Goal: Navigation & Orientation: Find specific page/section

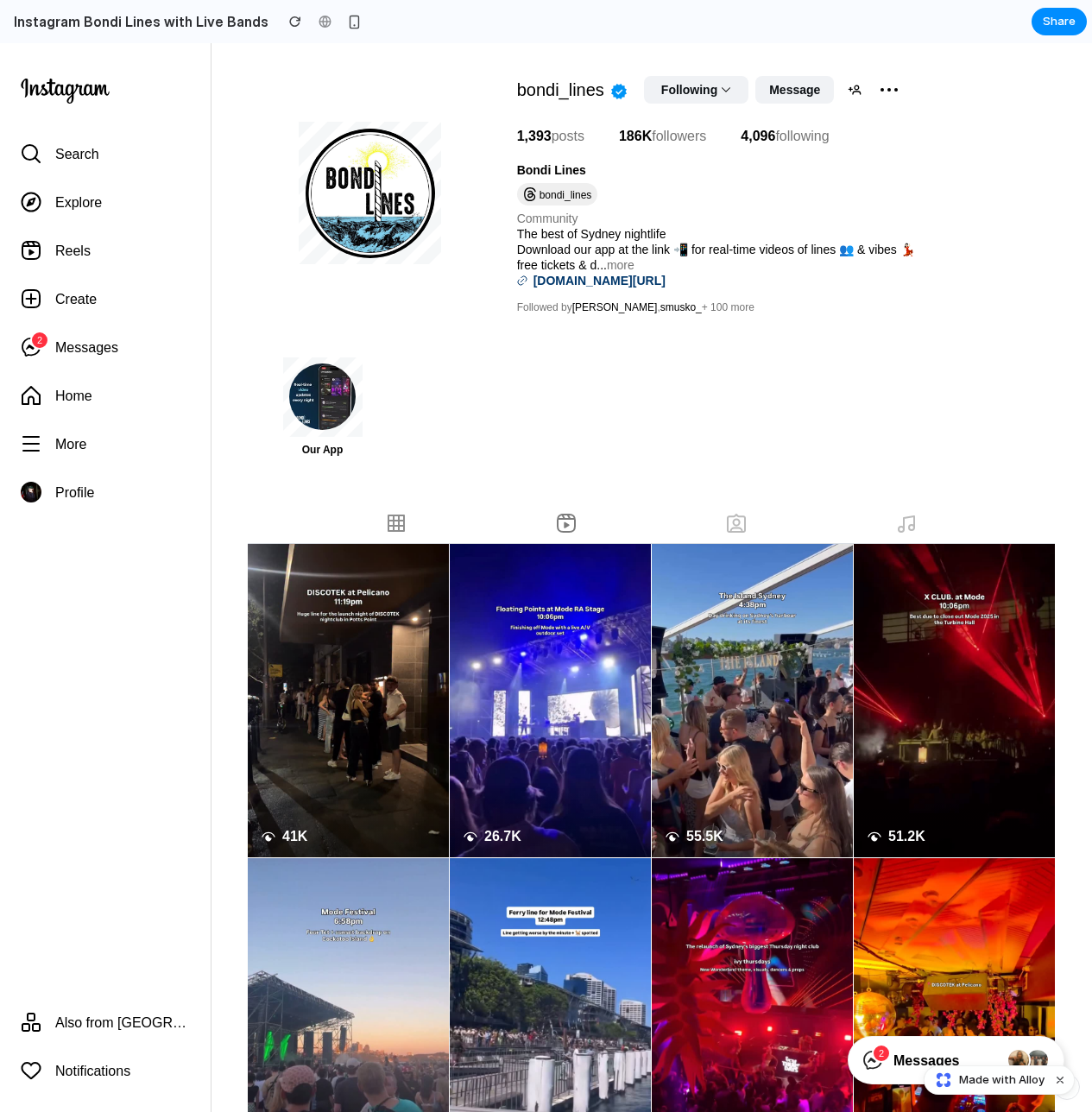
click at [711, 528] on link "Tagged" at bounding box center [737, 523] width 55 height 38
click at [752, 526] on link "Tagged" at bounding box center [737, 523] width 55 height 38
click at [935, 521] on div at bounding box center [907, 523] width 166 height 38
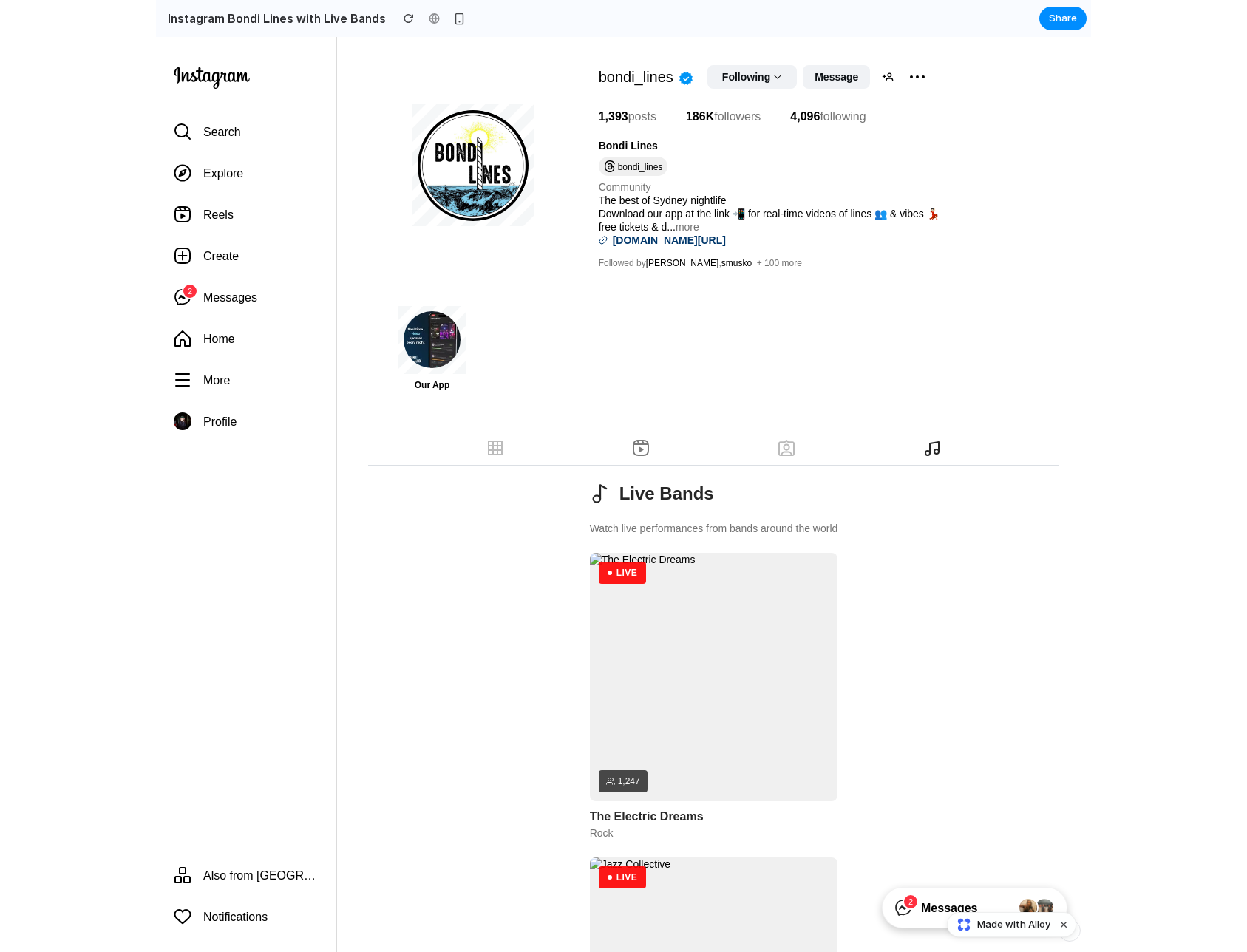
scroll to position [140, 0]
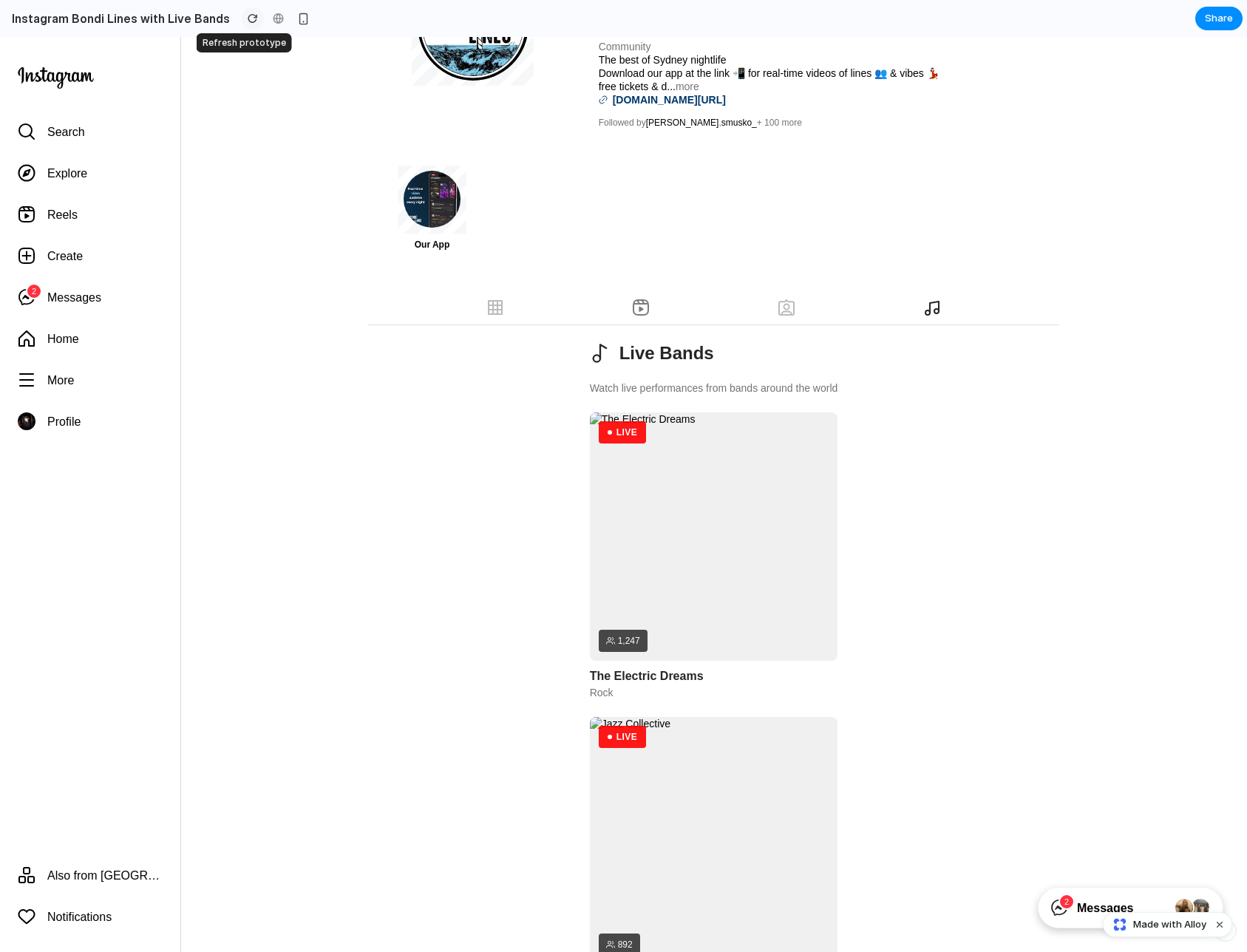
click at [248, 13] on div "button" at bounding box center [253, 18] width 10 height 10
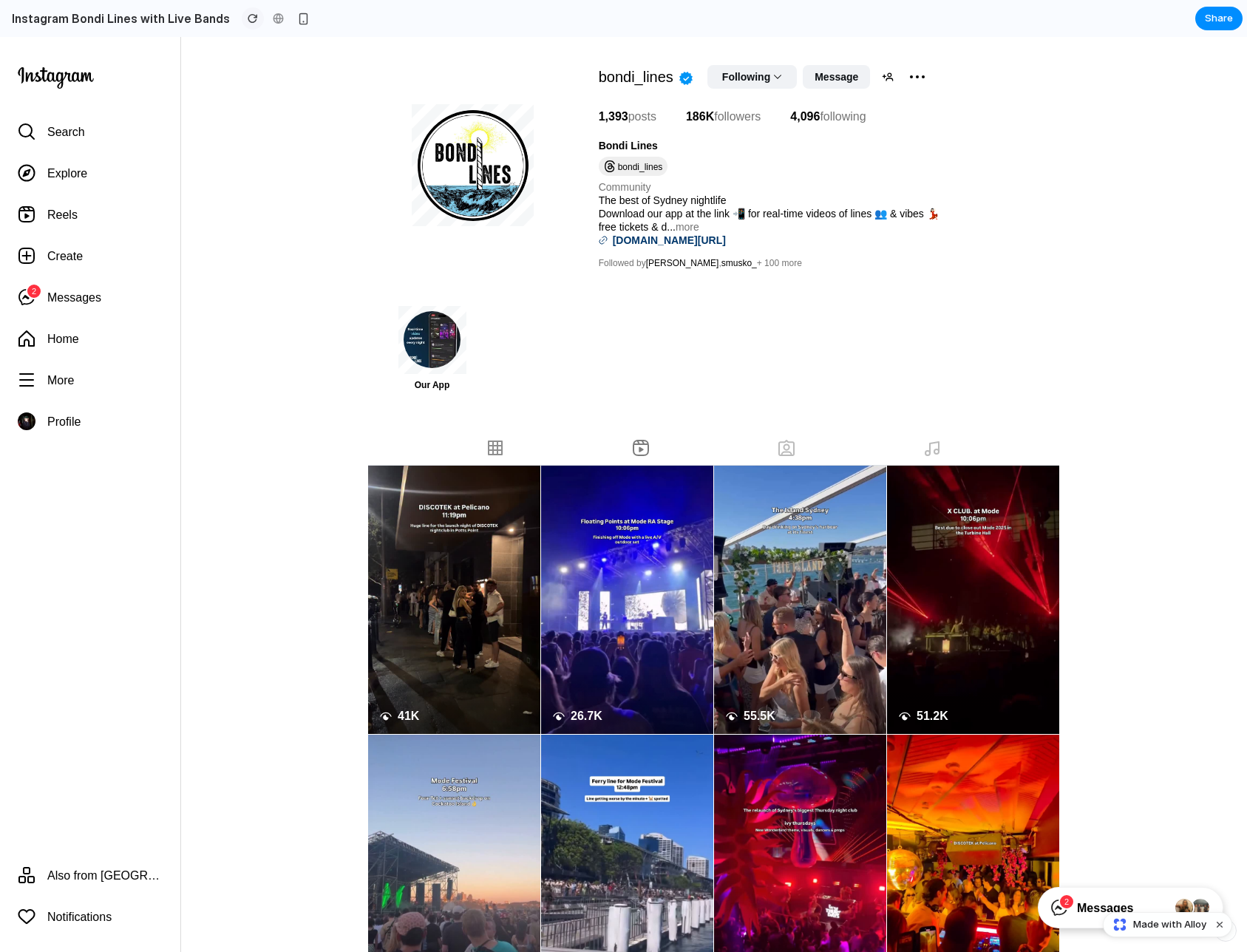
scroll to position [0, 0]
click at [934, 448] on icon at bounding box center [934, 447] width 9 height 11
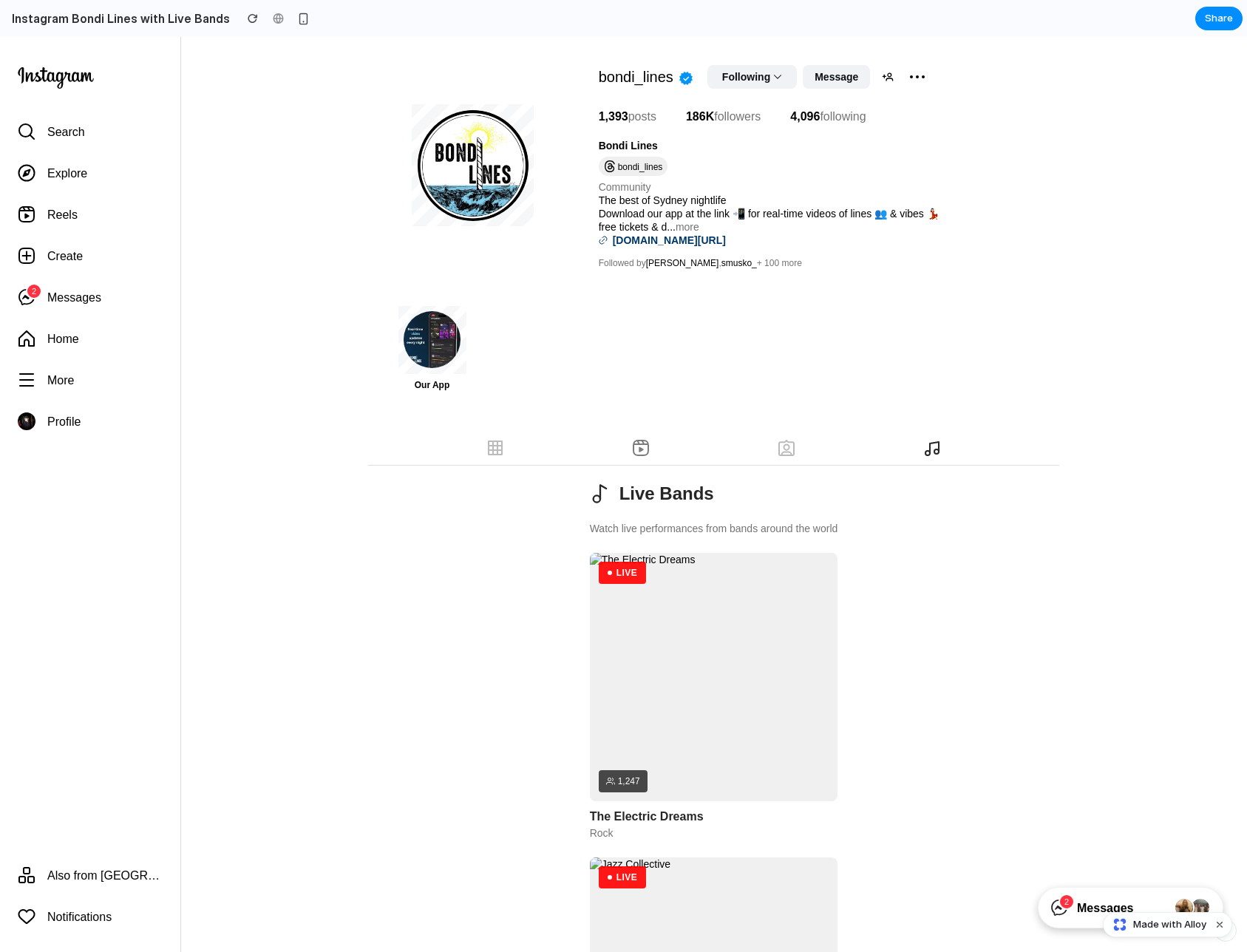
click at [519, 451] on div "Posts" at bounding box center [496, 448] width 143 height 32
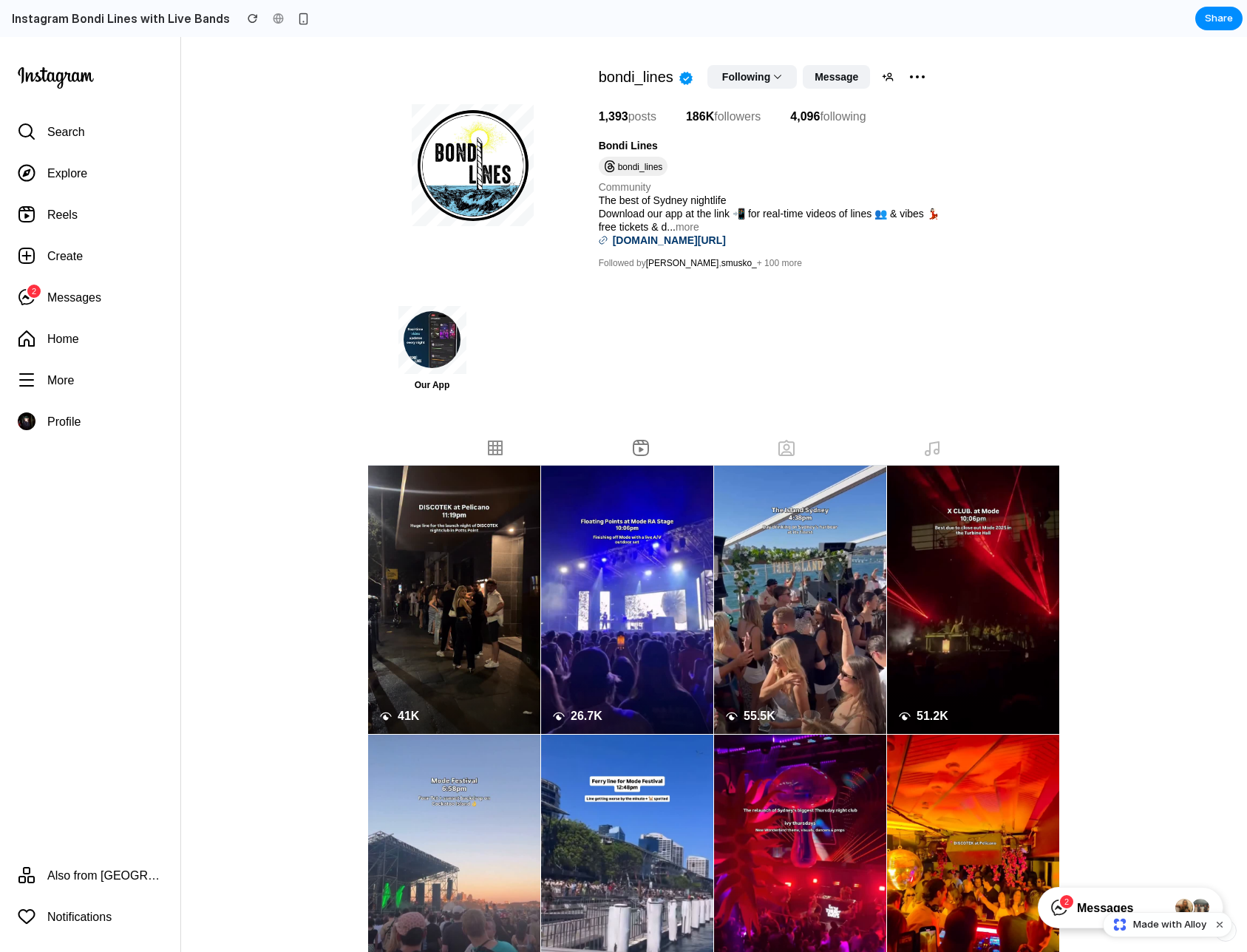
click at [934, 150] on main "bondi_lines Verified Following Down chevron icon Message Similar accounts Optio…" at bounding box center [713, 654] width 1066 height 1234
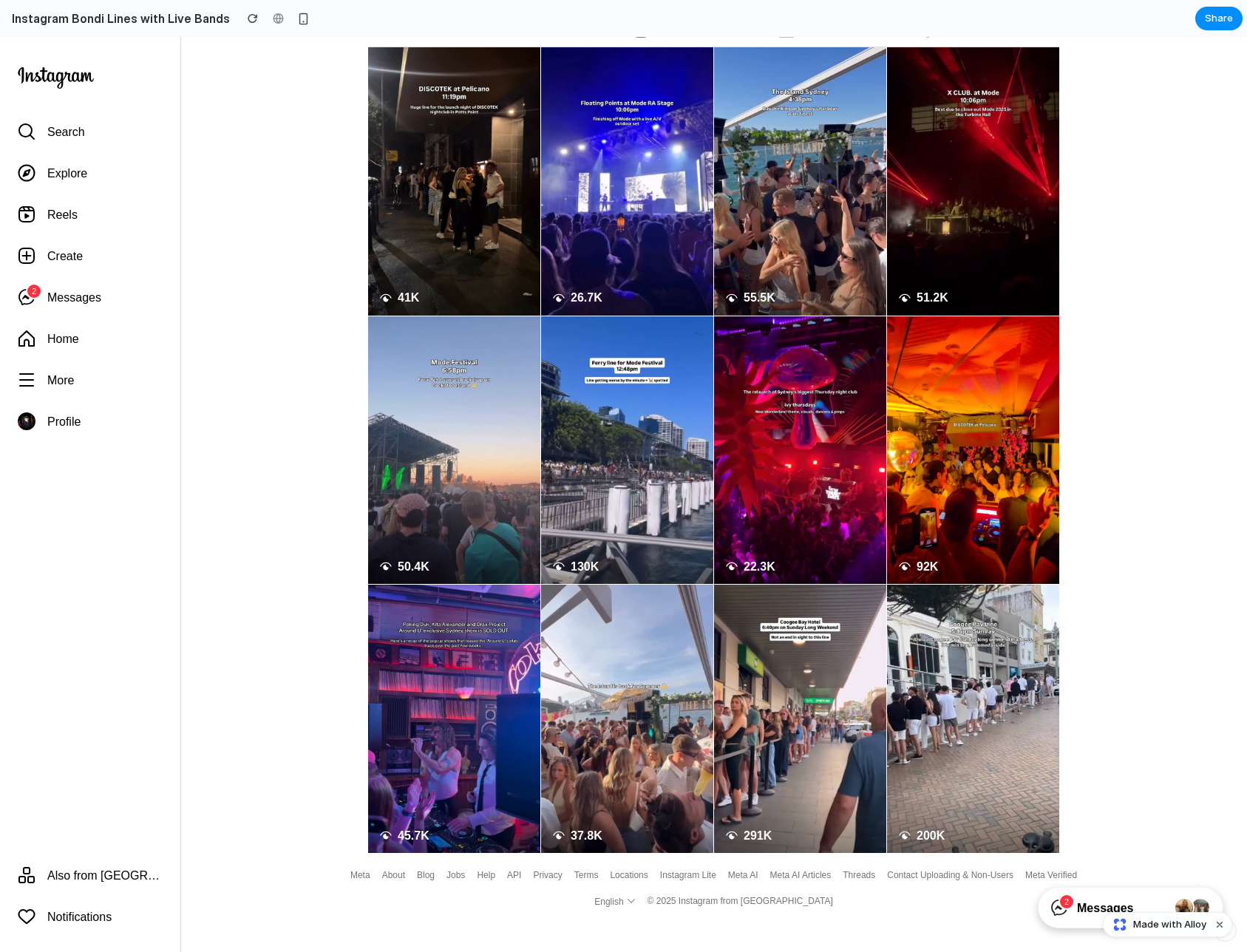
click at [934, 150] on main "bondi_lines Verified Following Down chevron icon Message Similar accounts Optio…" at bounding box center [713, 235] width 1066 height 1234
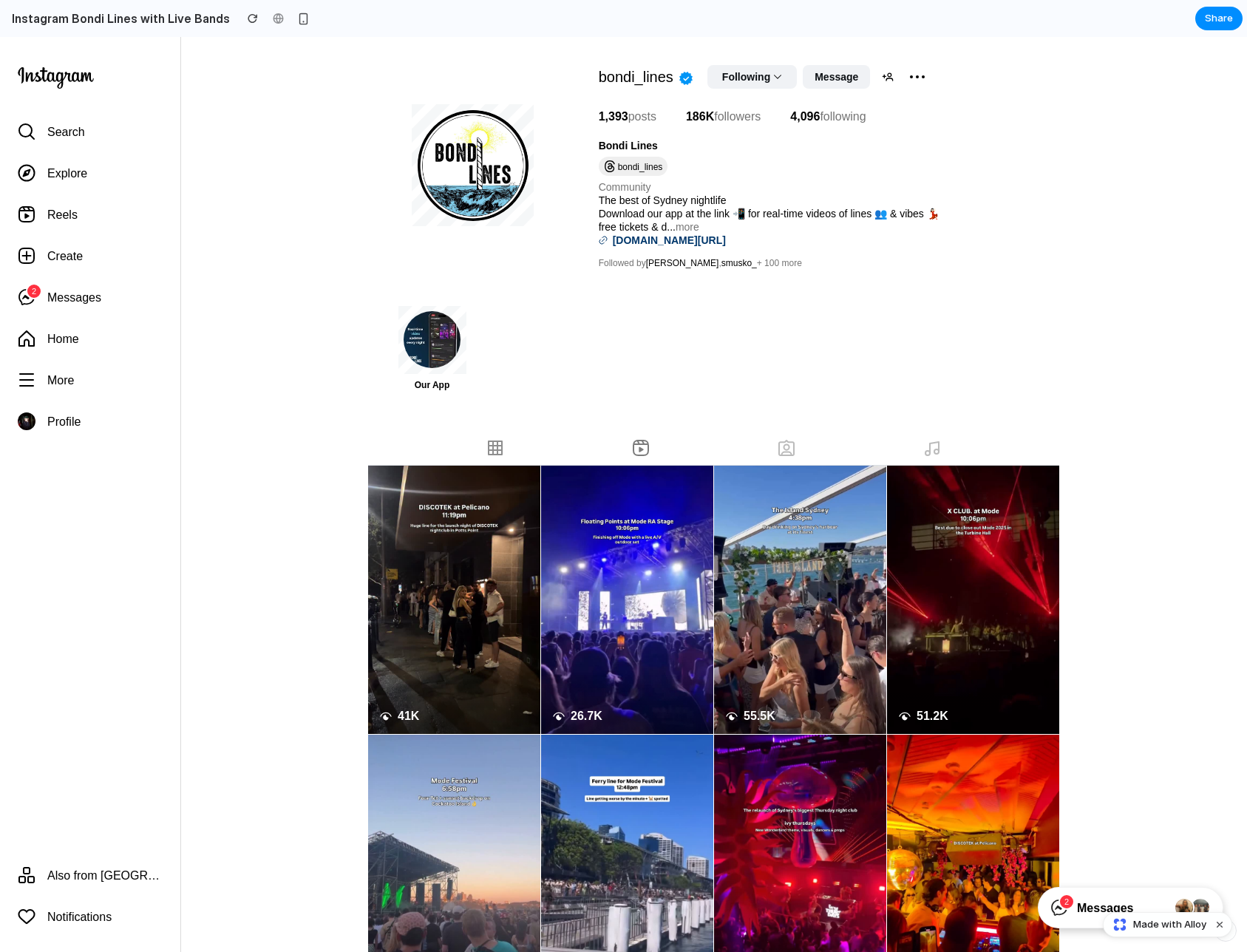
click at [932, 440] on icon at bounding box center [932, 449] width 17 height 17
